Goal: Obtain resource: Obtain resource

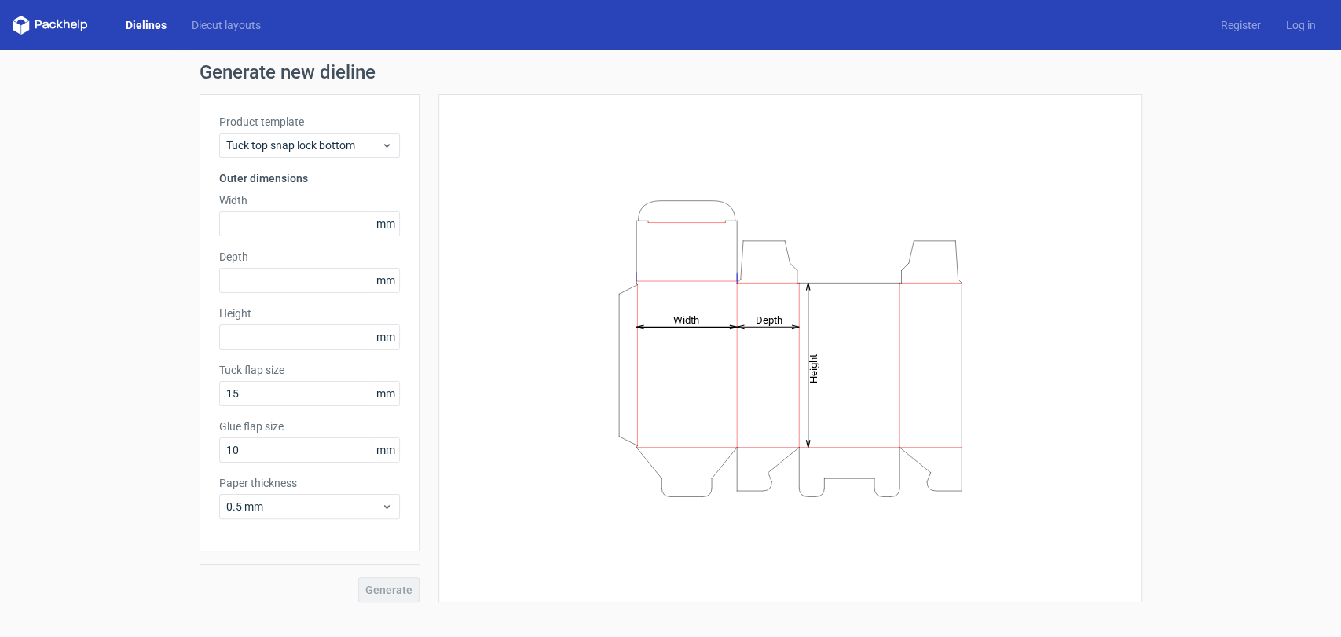
click at [706, 342] on icon "Height Depth Width" at bounding box center [790, 349] width 471 height 314
click at [247, 214] on input "text" at bounding box center [309, 223] width 181 height 25
type input "120"
click at [316, 277] on input "text" at bounding box center [309, 280] width 181 height 25
type input "70"
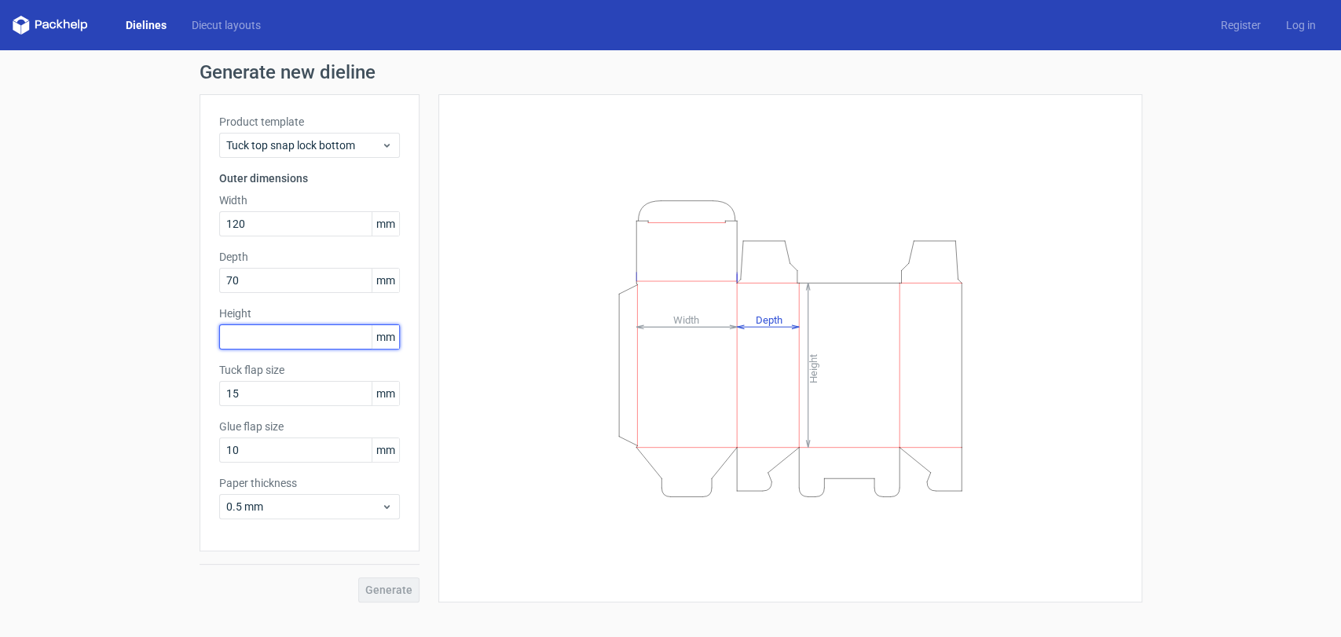
click at [308, 328] on input "text" at bounding box center [309, 336] width 181 height 25
type input "180"
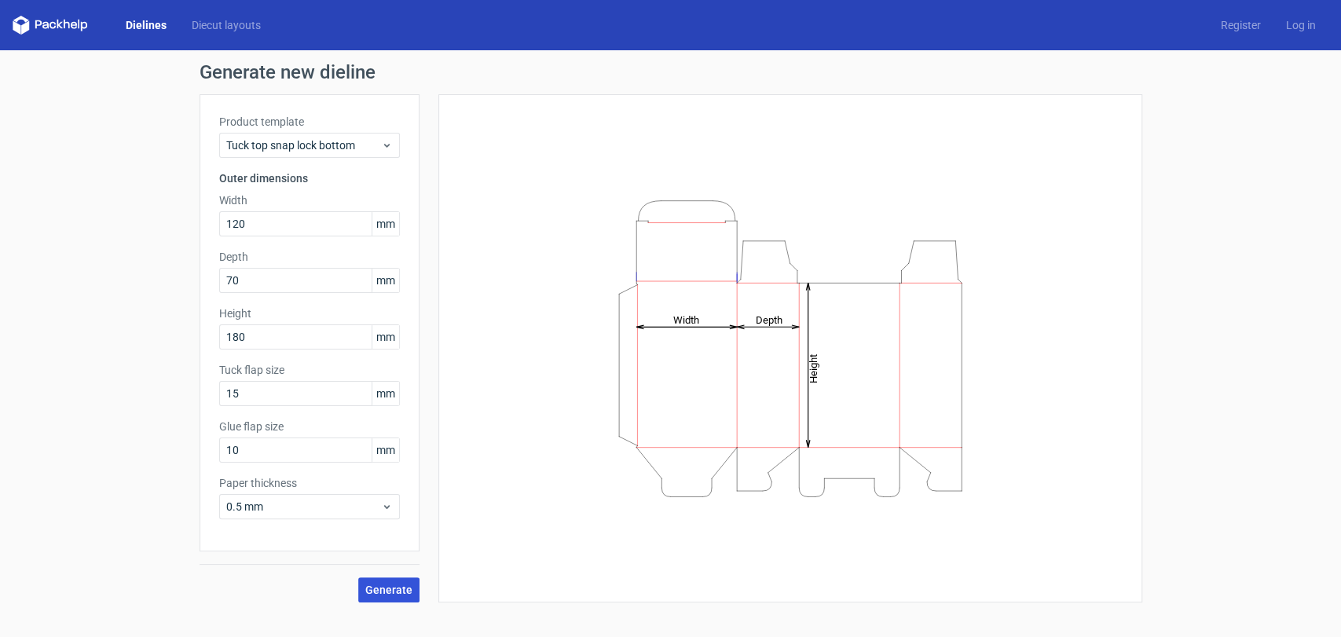
click at [372, 592] on span "Generate" at bounding box center [388, 590] width 47 height 11
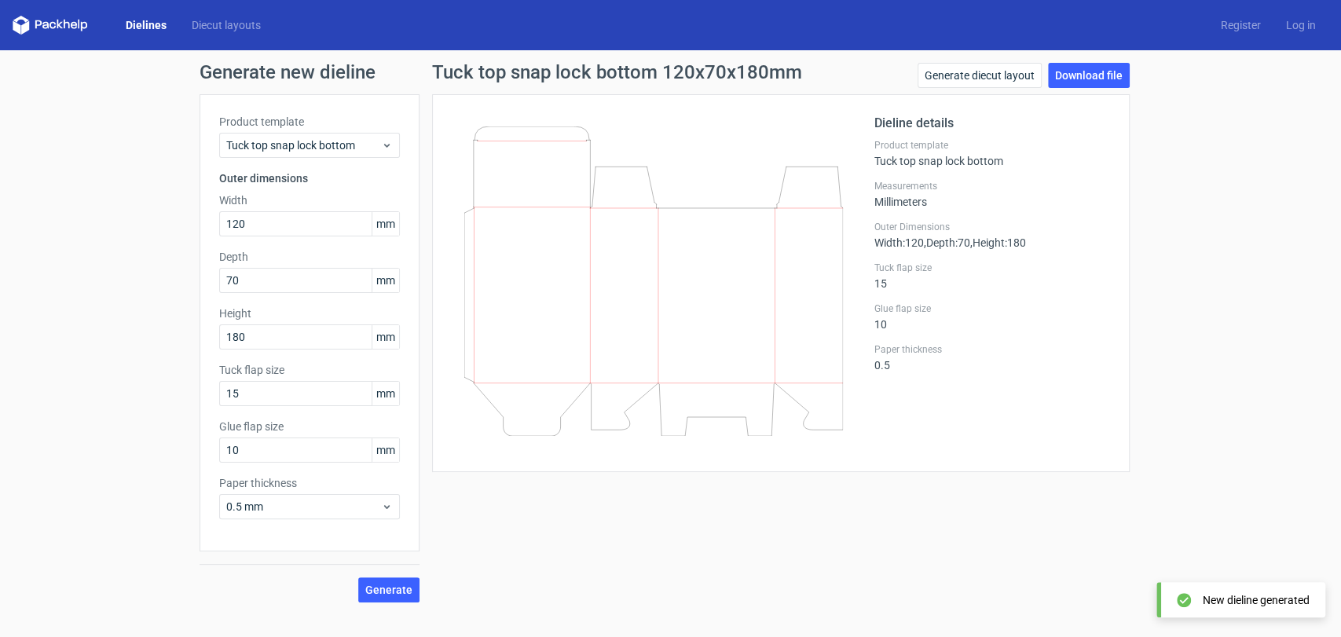
drag, startPoint x: 681, startPoint y: 412, endPoint x: 812, endPoint y: 346, distance: 146.2
click at [781, 367] on icon at bounding box center [653, 281] width 379 height 310
drag, startPoint x: 845, startPoint y: 309, endPoint x: 717, endPoint y: 372, distance: 142.3
click at [717, 372] on div at bounding box center [663, 283] width 423 height 339
click at [395, 152] on div "Tuck top snap lock bottom" at bounding box center [309, 145] width 181 height 25
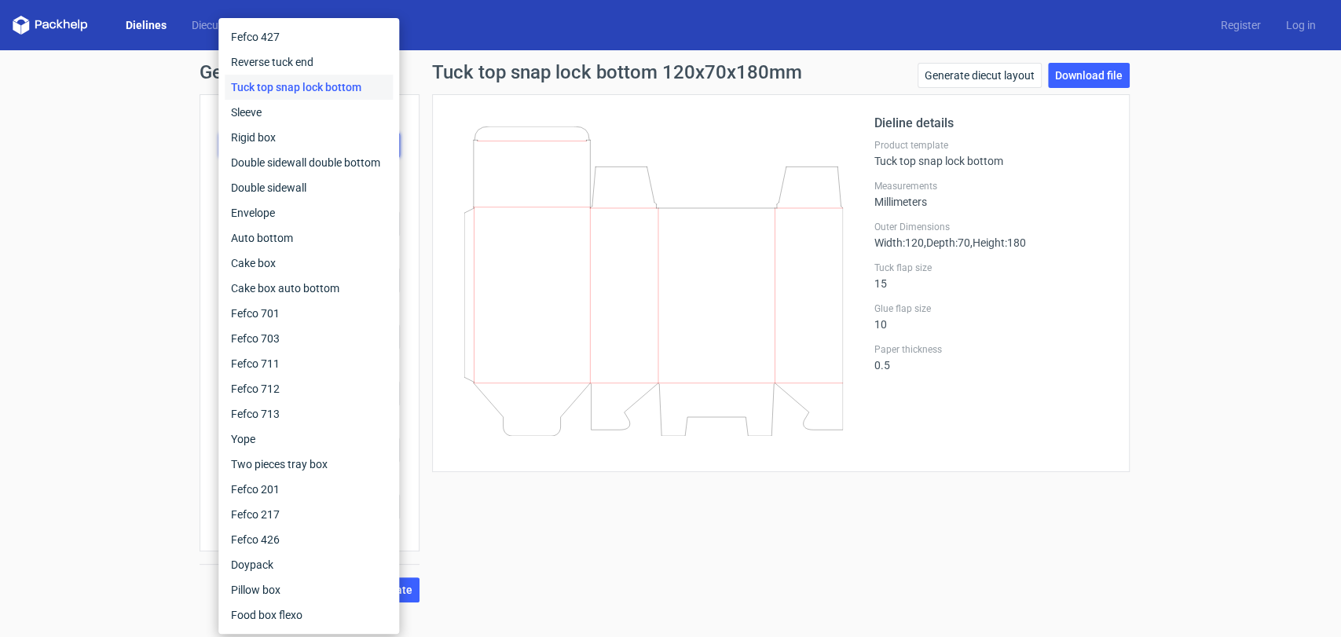
click at [504, 96] on div "Dieline details Product template Tuck top snap lock bottom Measurements Millime…" at bounding box center [781, 283] width 698 height 378
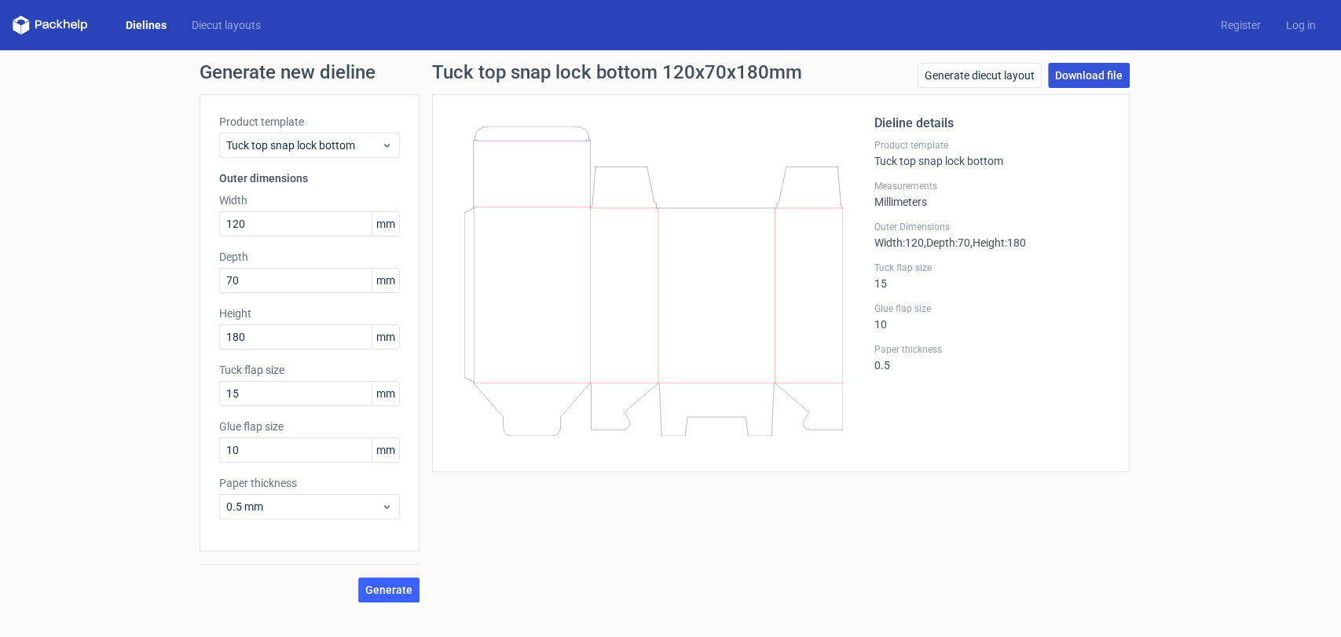
click at [1081, 87] on link "Download file" at bounding box center [1089, 75] width 82 height 25
click at [1018, 84] on link "Generate diecut layout" at bounding box center [980, 75] width 124 height 25
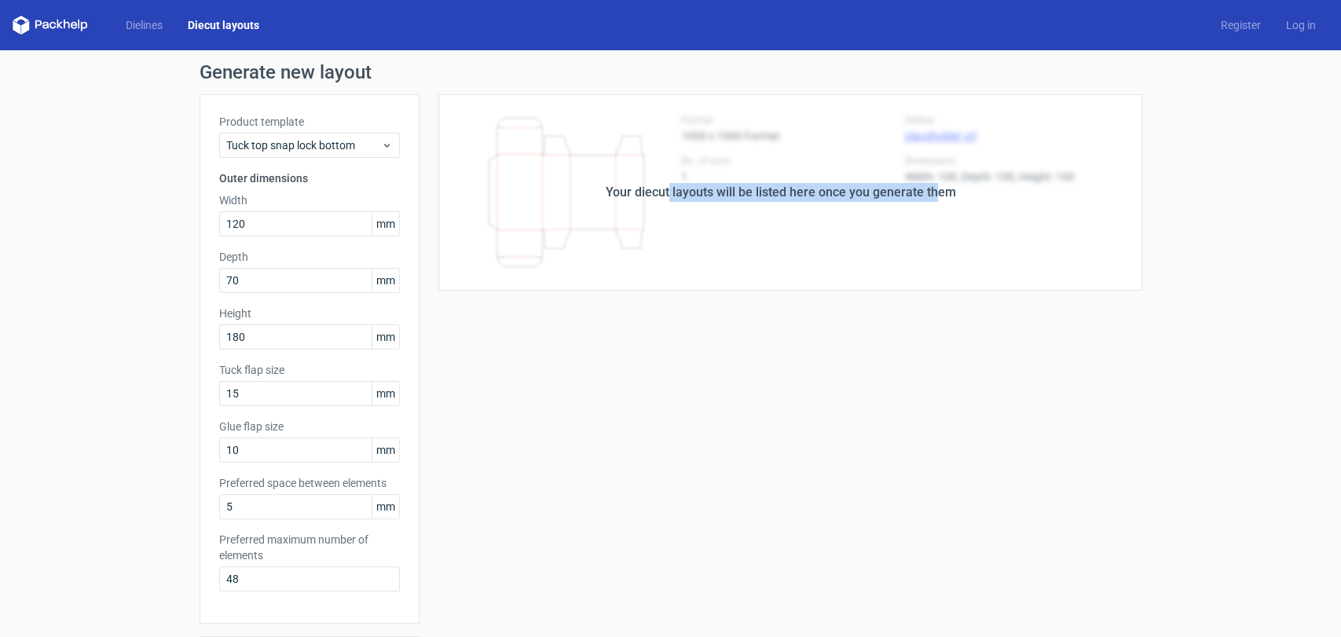
drag, startPoint x: 663, startPoint y: 196, endPoint x: 931, endPoint y: 199, distance: 267.9
click at [931, 199] on div "Your diecut layouts will be listed here once you generate them" at bounding box center [781, 192] width 350 height 19
click at [981, 205] on div "Your diecut layouts will be listed here once you generate them" at bounding box center [781, 192] width 723 height 196
